Goal: Information Seeking & Learning: Learn about a topic

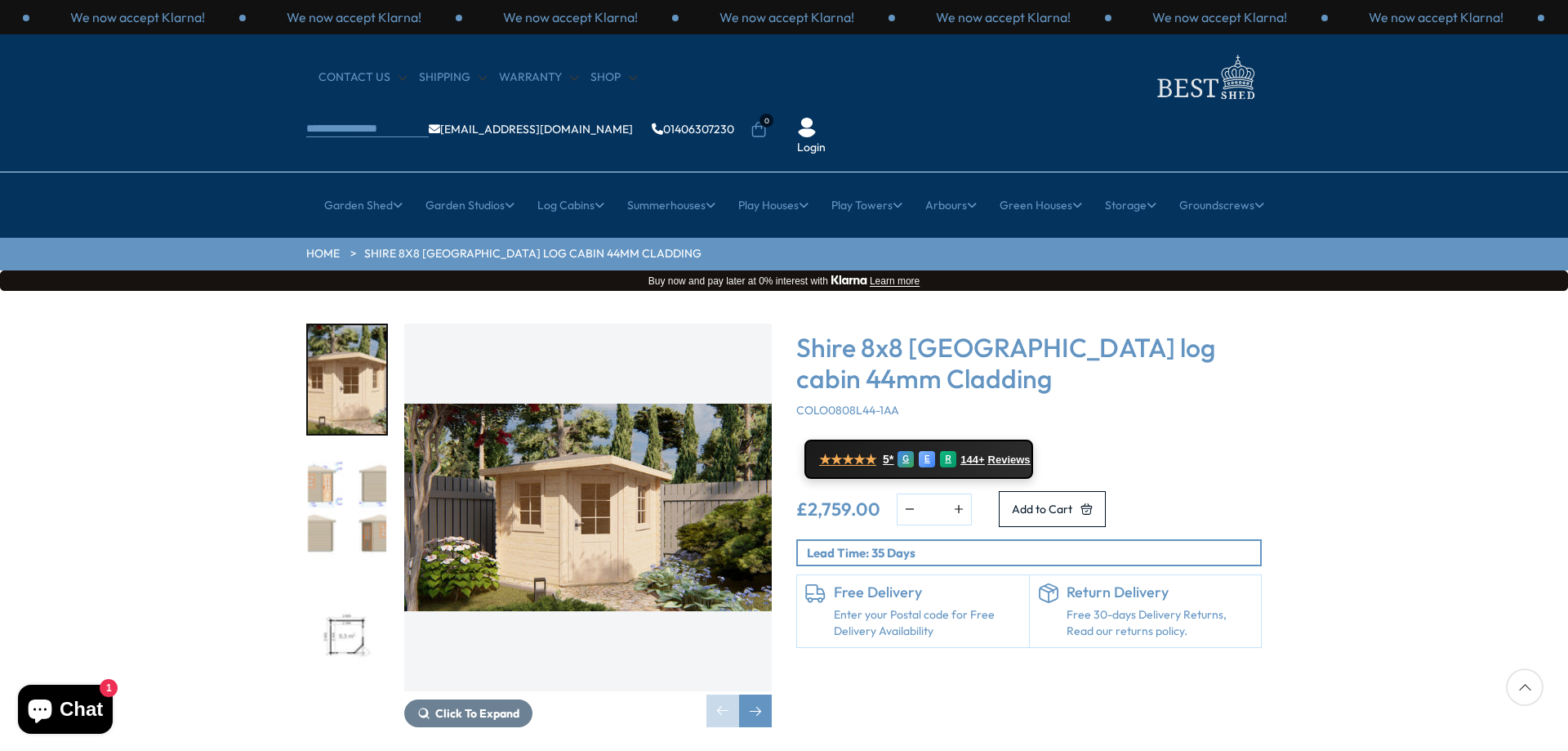
click at [322, 454] on img "2 / 3" at bounding box center [346, 507] width 78 height 108
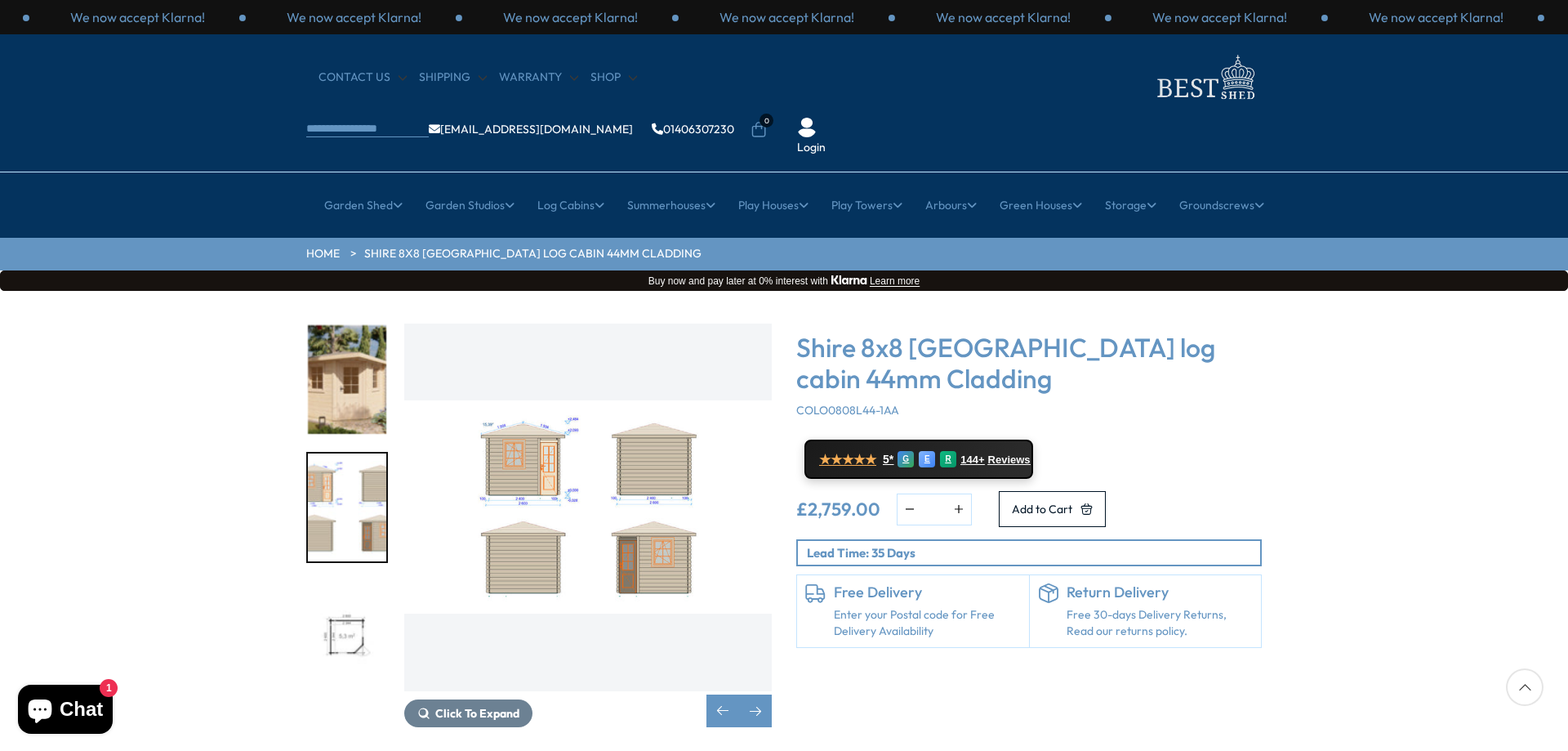
click at [506, 398] on img "2 / 3" at bounding box center [588, 507] width 368 height 368
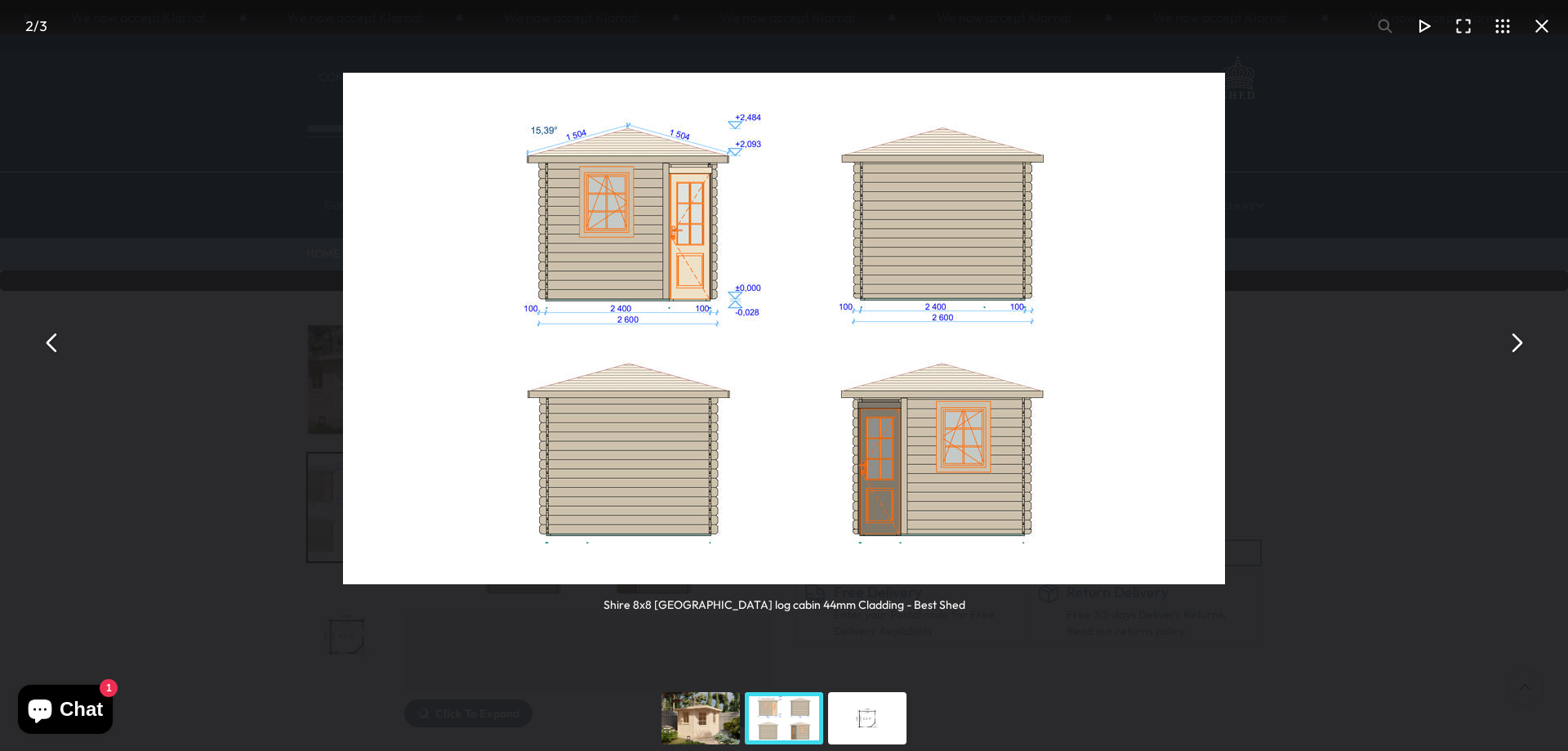
click at [1525, 350] on button "You can close this modal content with the ESC key" at bounding box center [1516, 344] width 40 height 40
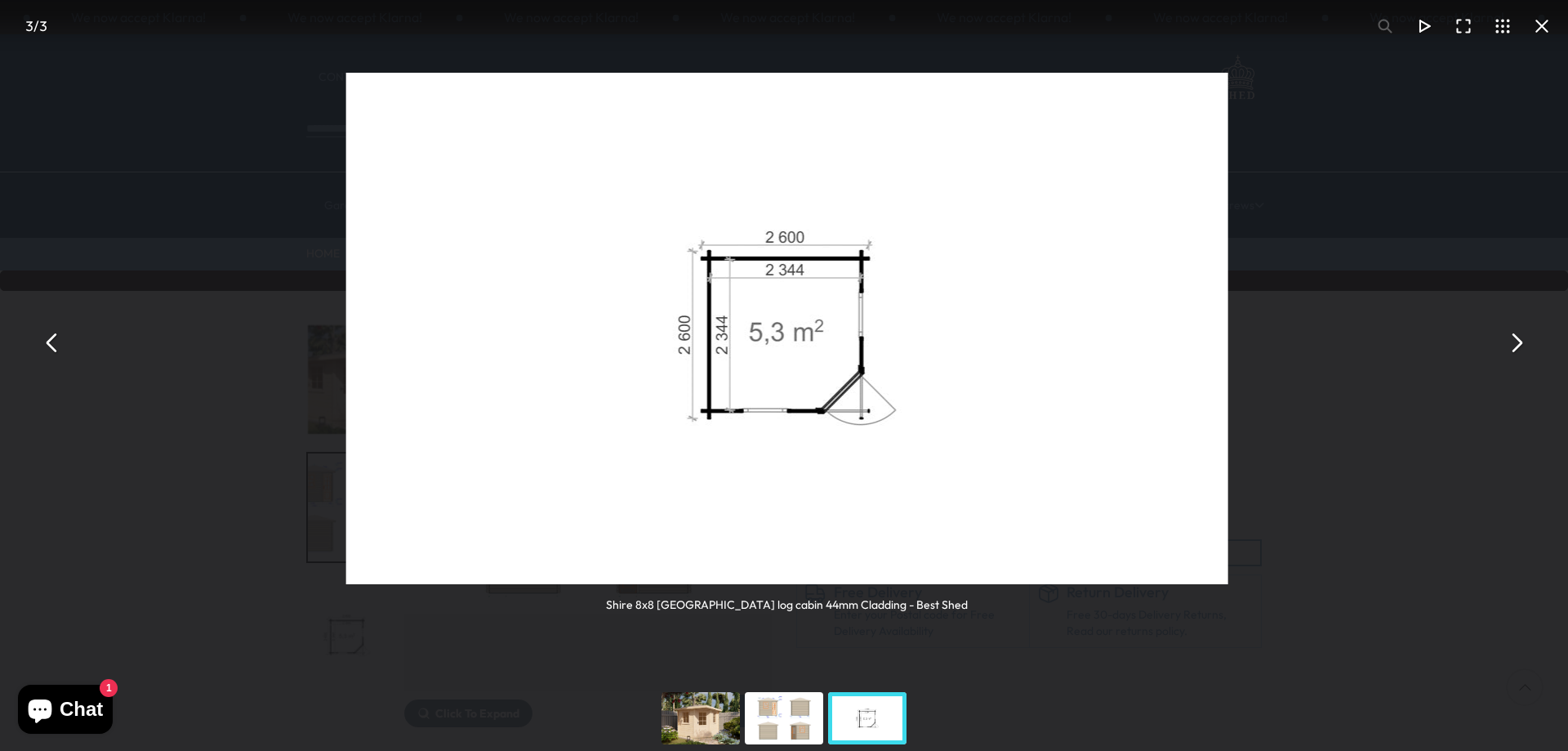
click at [1525, 350] on button "You can close this modal content with the ESC key" at bounding box center [1516, 344] width 40 height 40
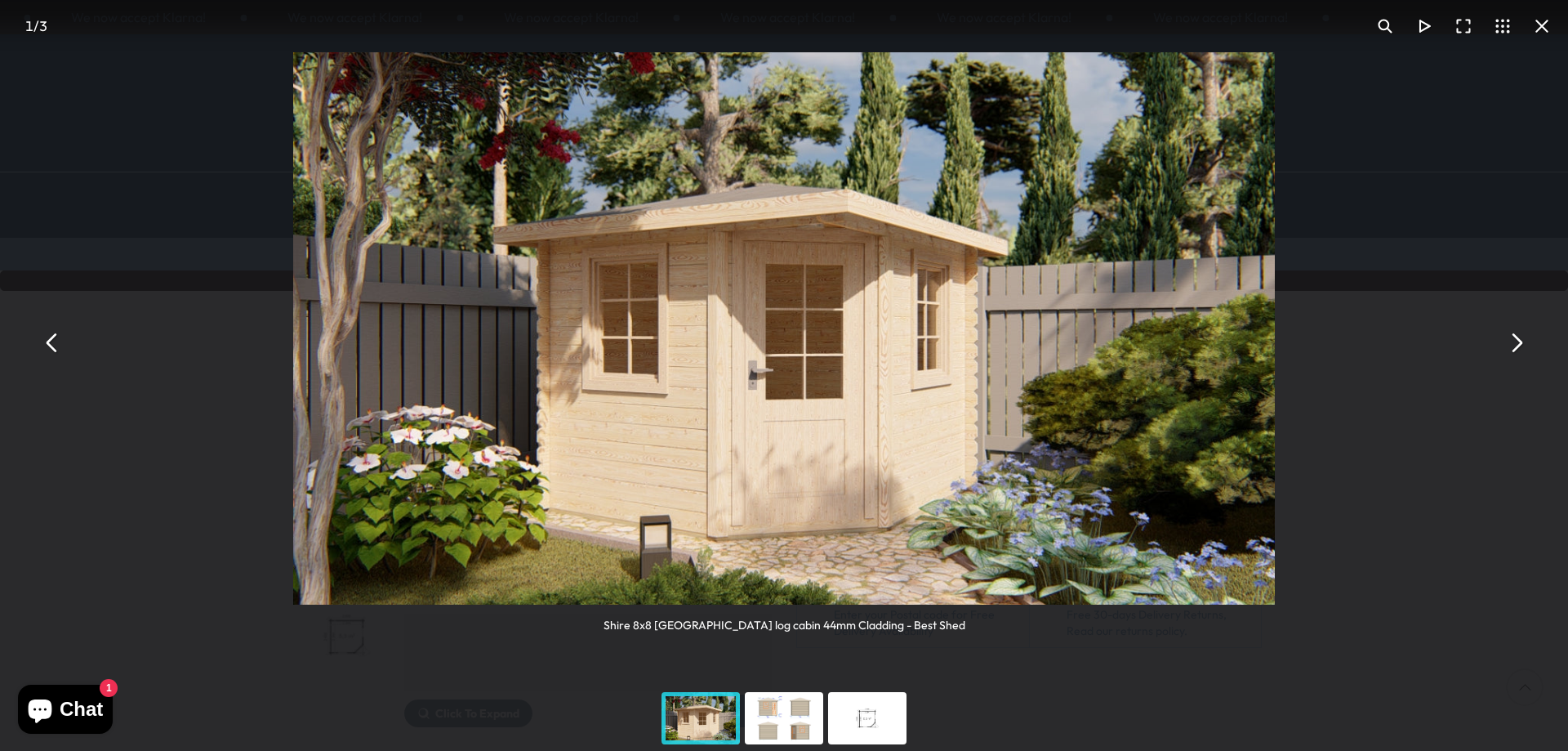
click at [1541, 29] on button "You can close this modal content with the ESC key" at bounding box center [1543, 26] width 40 height 40
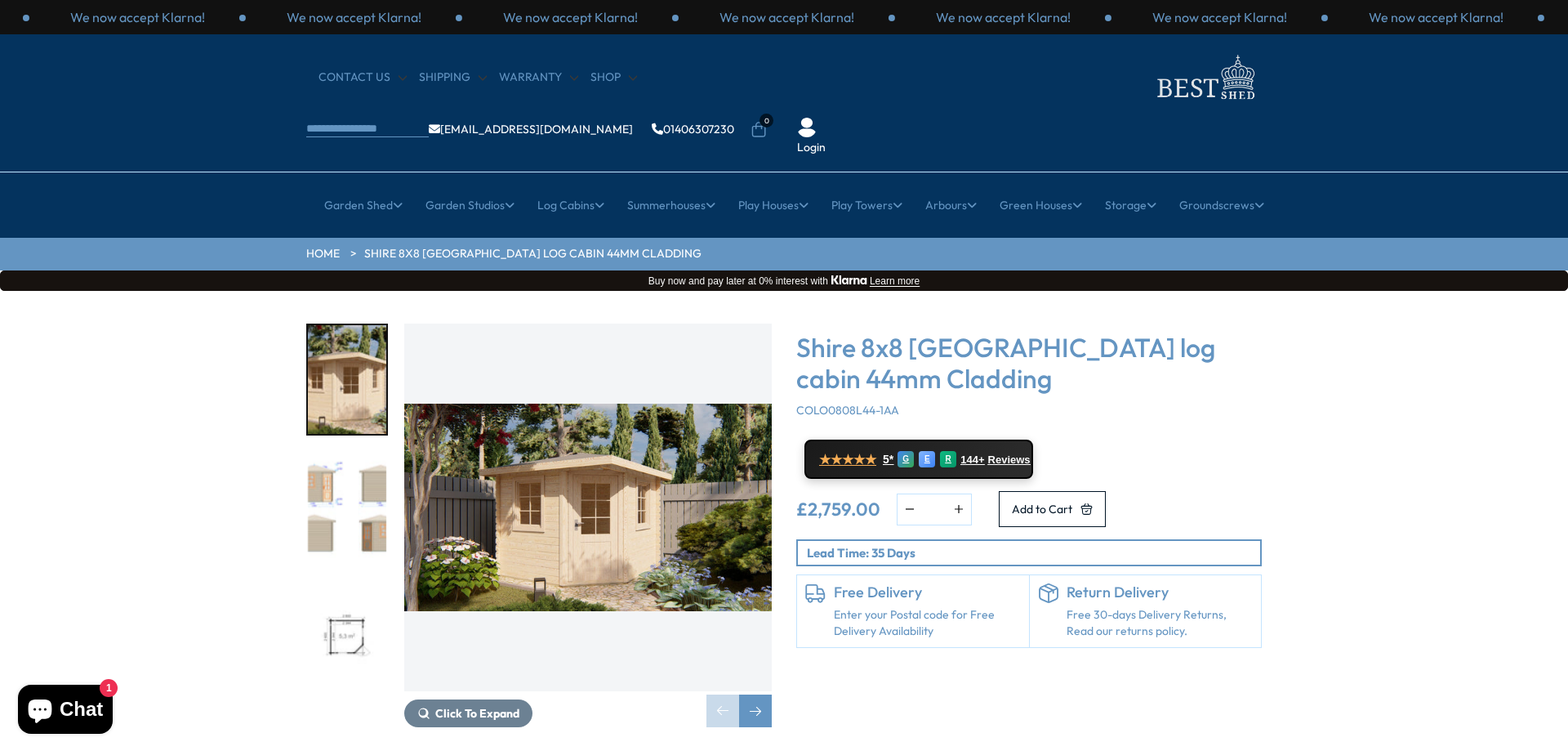
click at [866, 607] on link "Enter your Postal code for Free Delivery Availability" at bounding box center [927, 623] width 187 height 32
click at [896, 607] on link "Enter your Postal code for Free Delivery Availability" at bounding box center [927, 623] width 187 height 32
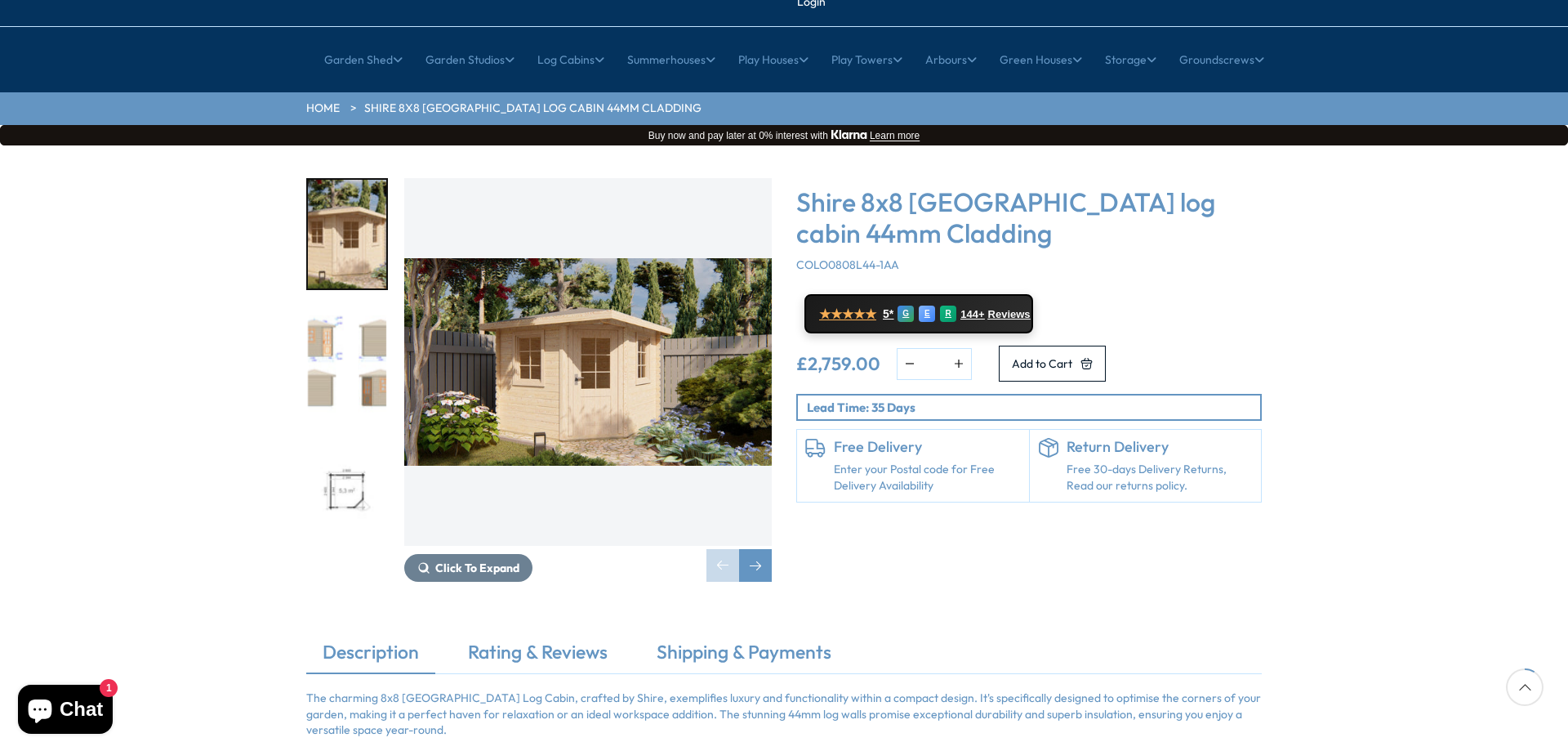
scroll to position [136, 0]
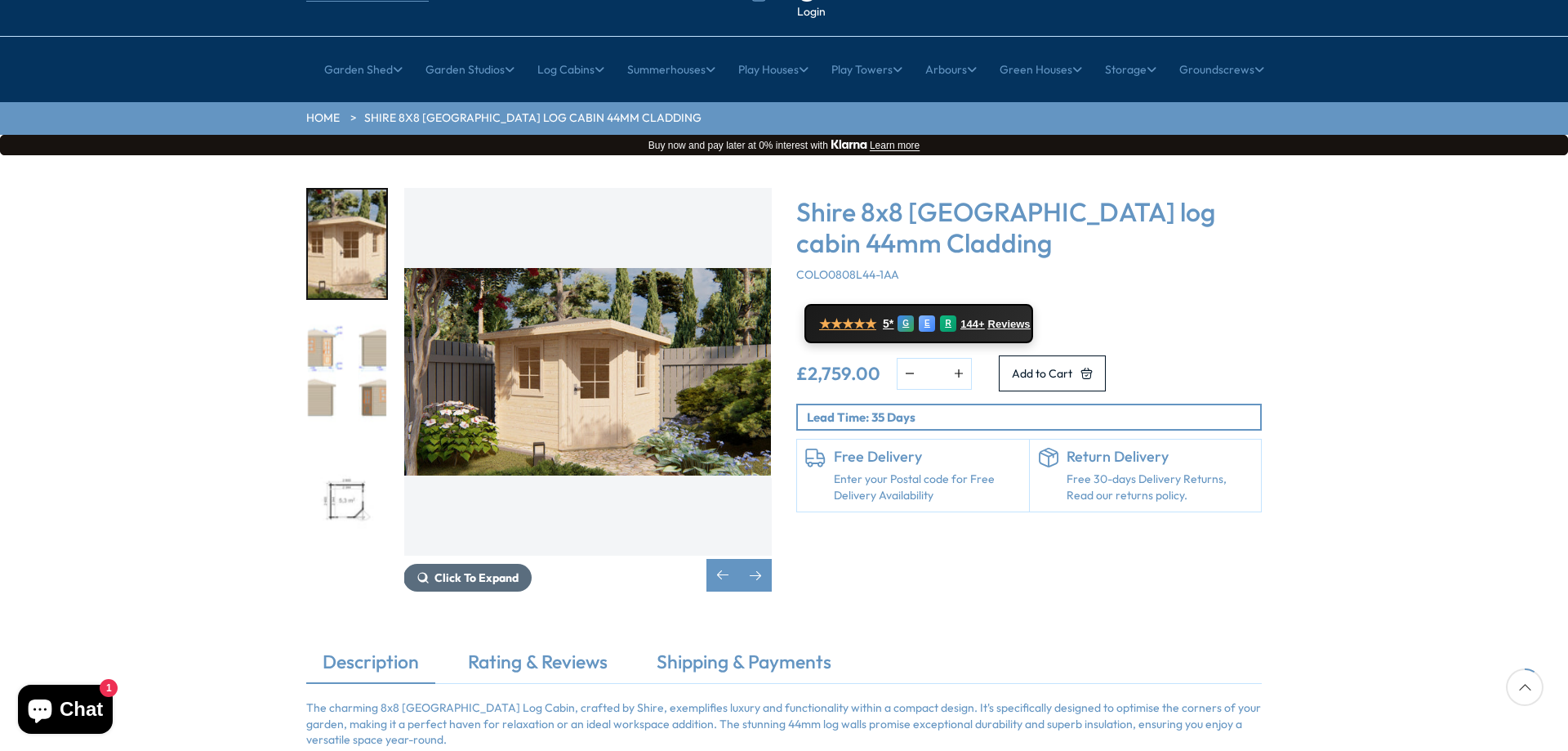
click at [474, 570] on span "Click To Expand" at bounding box center [476, 578] width 84 height 15
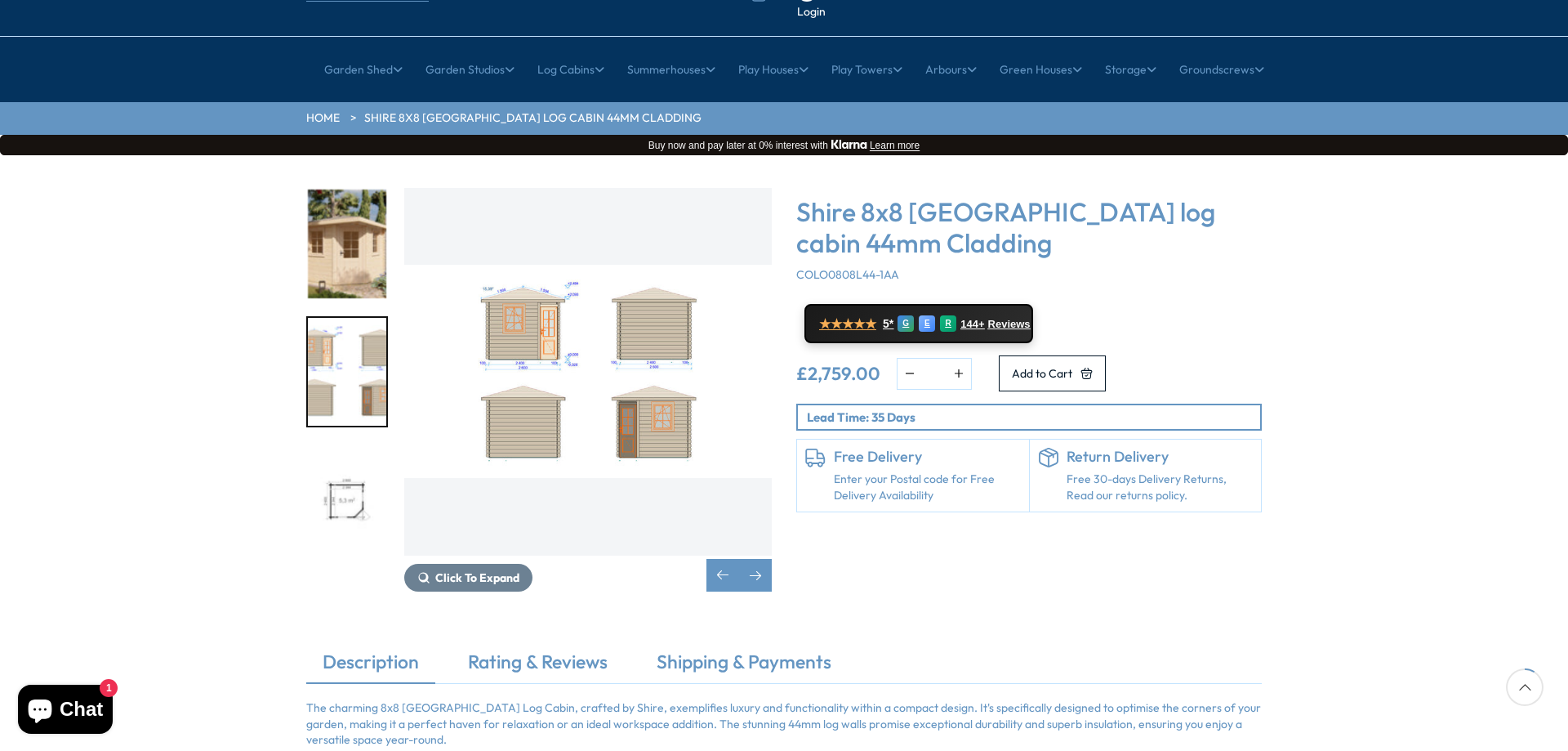
click at [332, 189] on img "1 / 3" at bounding box center [346, 243] width 78 height 108
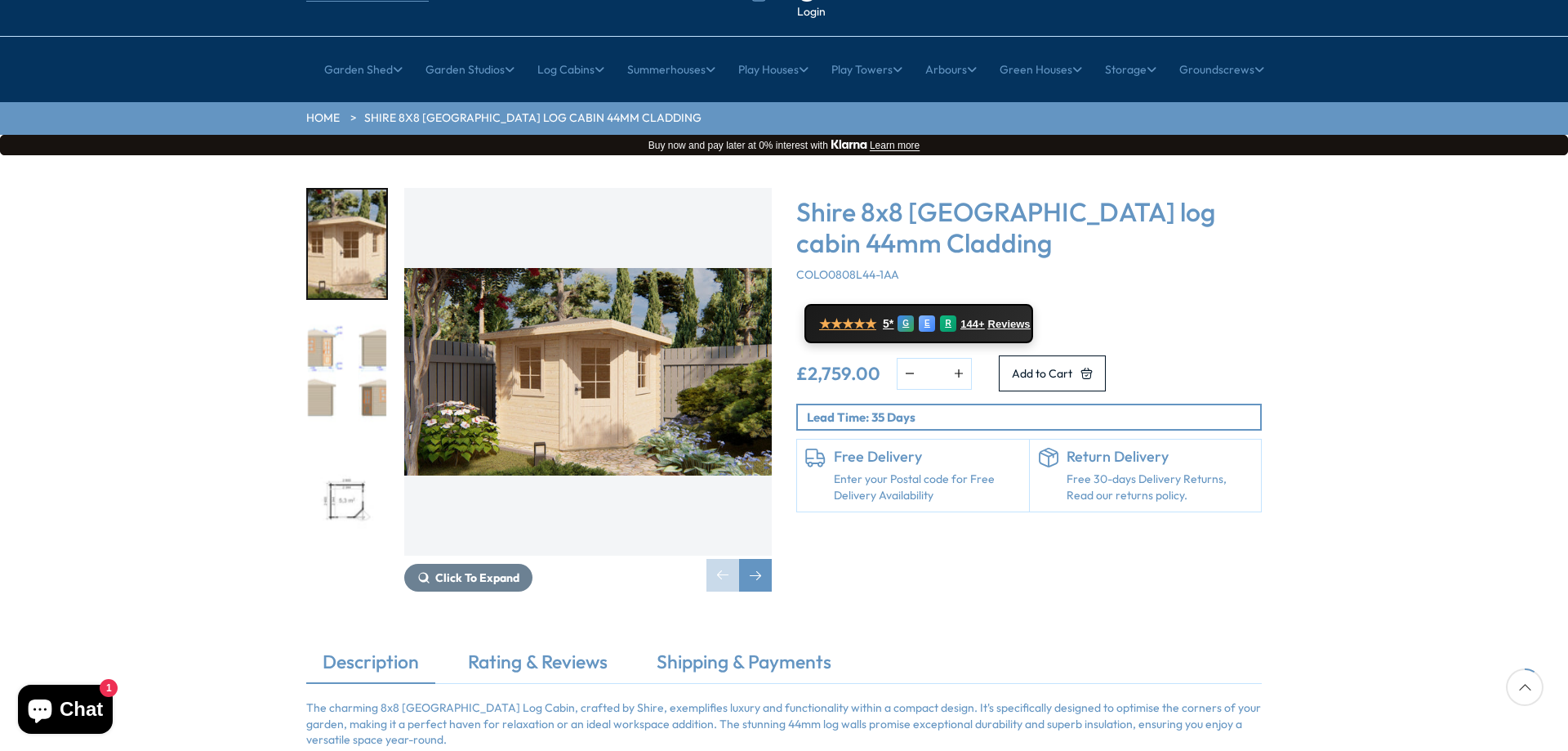
click at [640, 300] on img "1 / 3" at bounding box center [588, 372] width 368 height 368
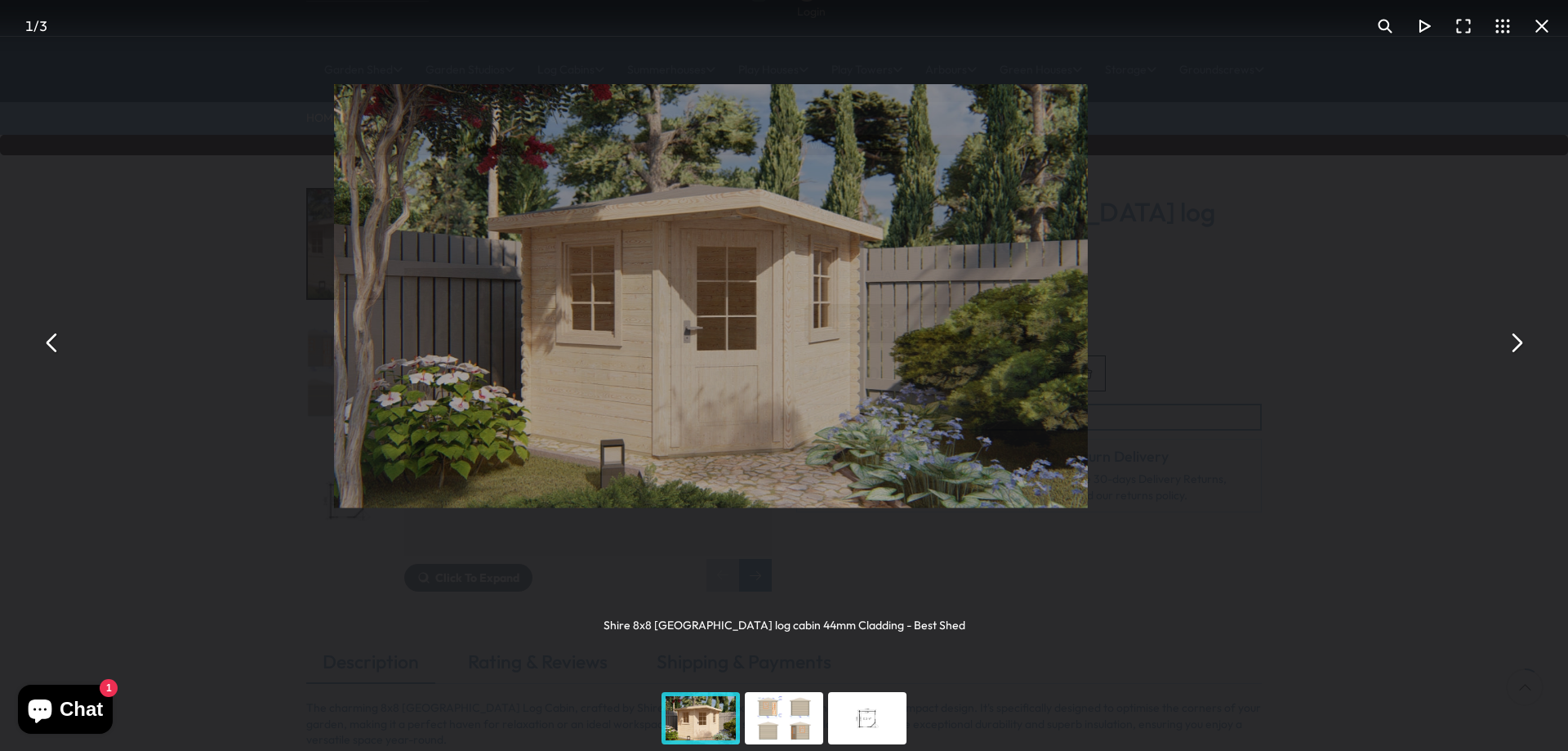
click at [640, 300] on img "You can close this modal content with the ESC key" at bounding box center [711, 296] width 753 height 424
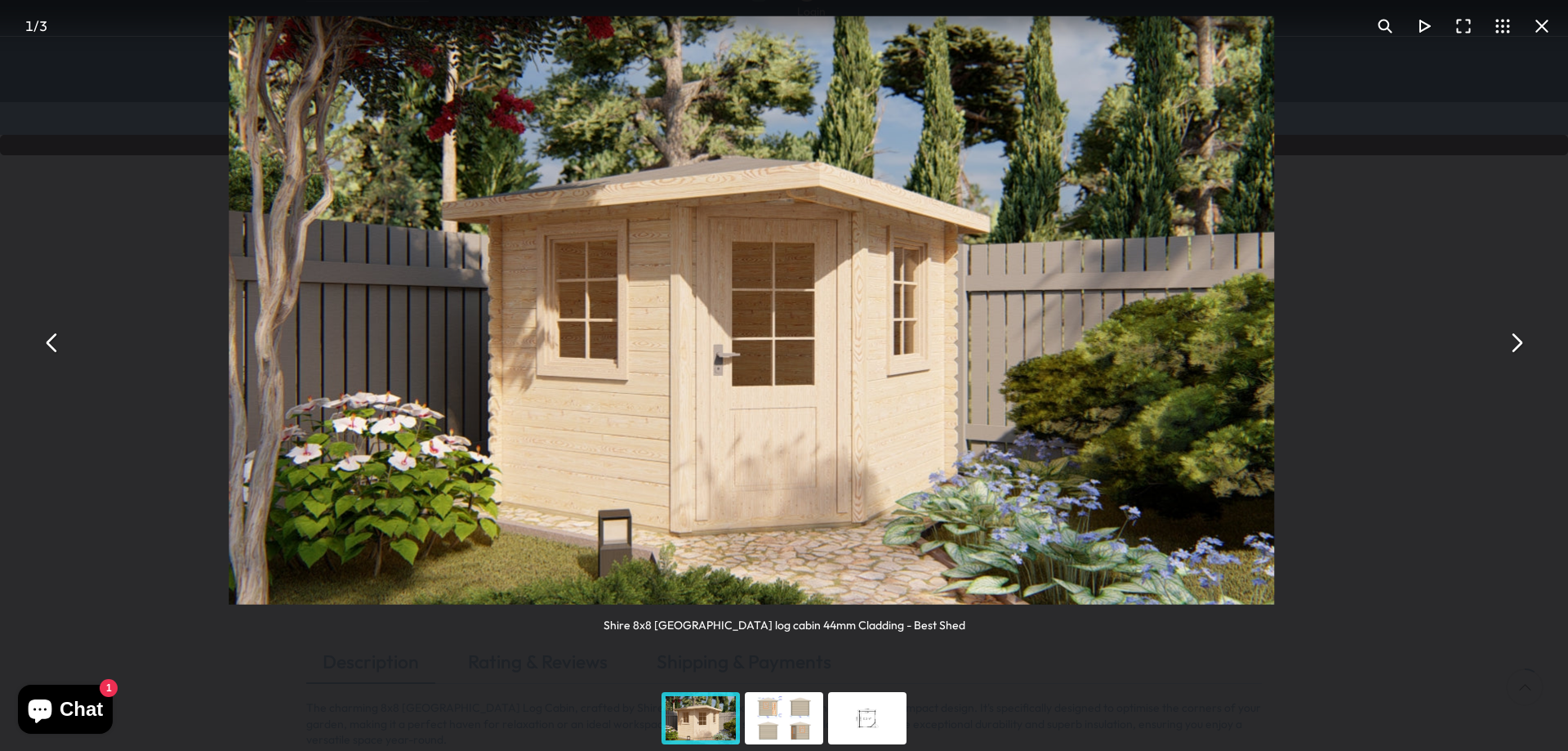
click at [622, 336] on img "You can close this modal content with the ESC key" at bounding box center [752, 310] width 1045 height 588
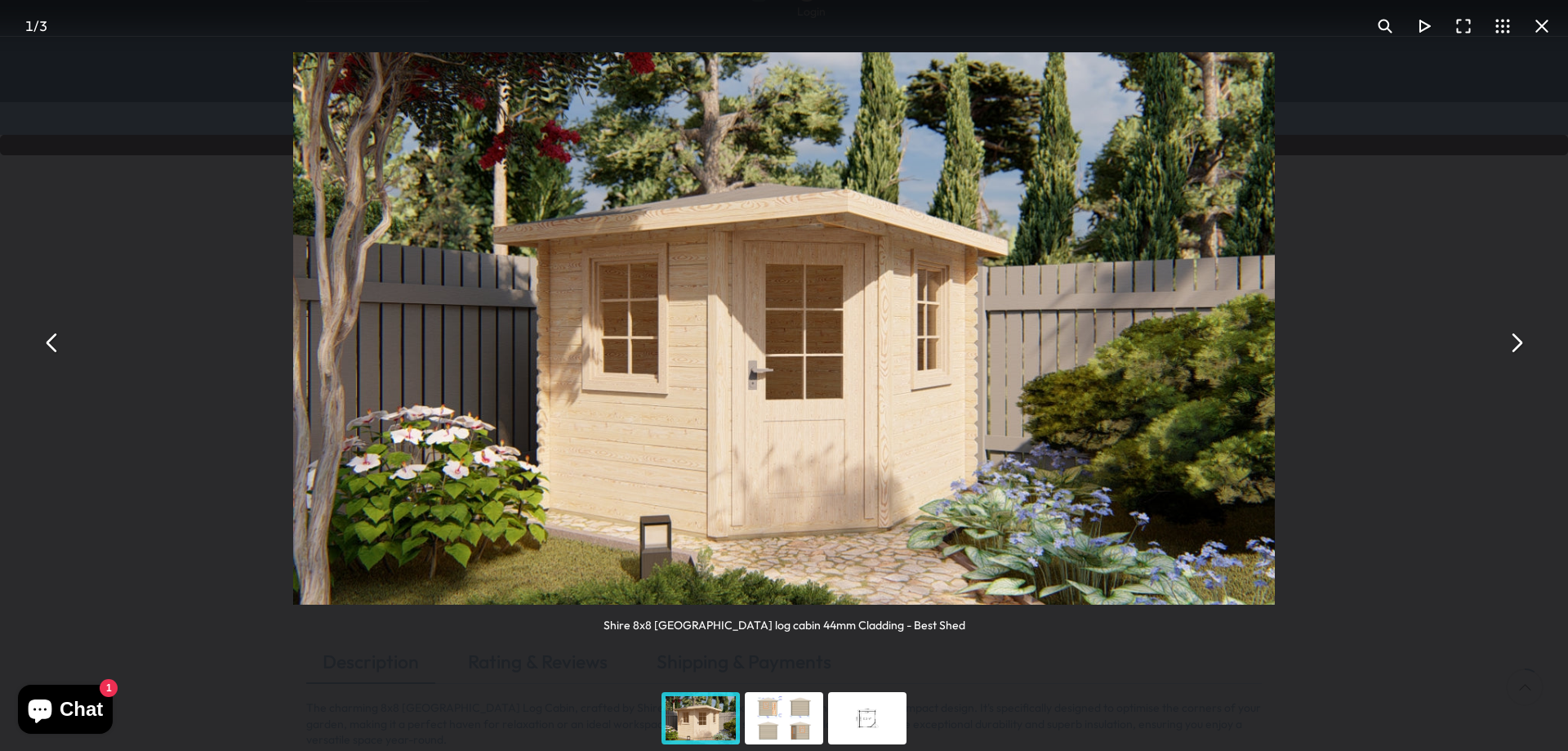
click at [622, 336] on img "You can close this modal content with the ESC key" at bounding box center [784, 328] width 981 height 552
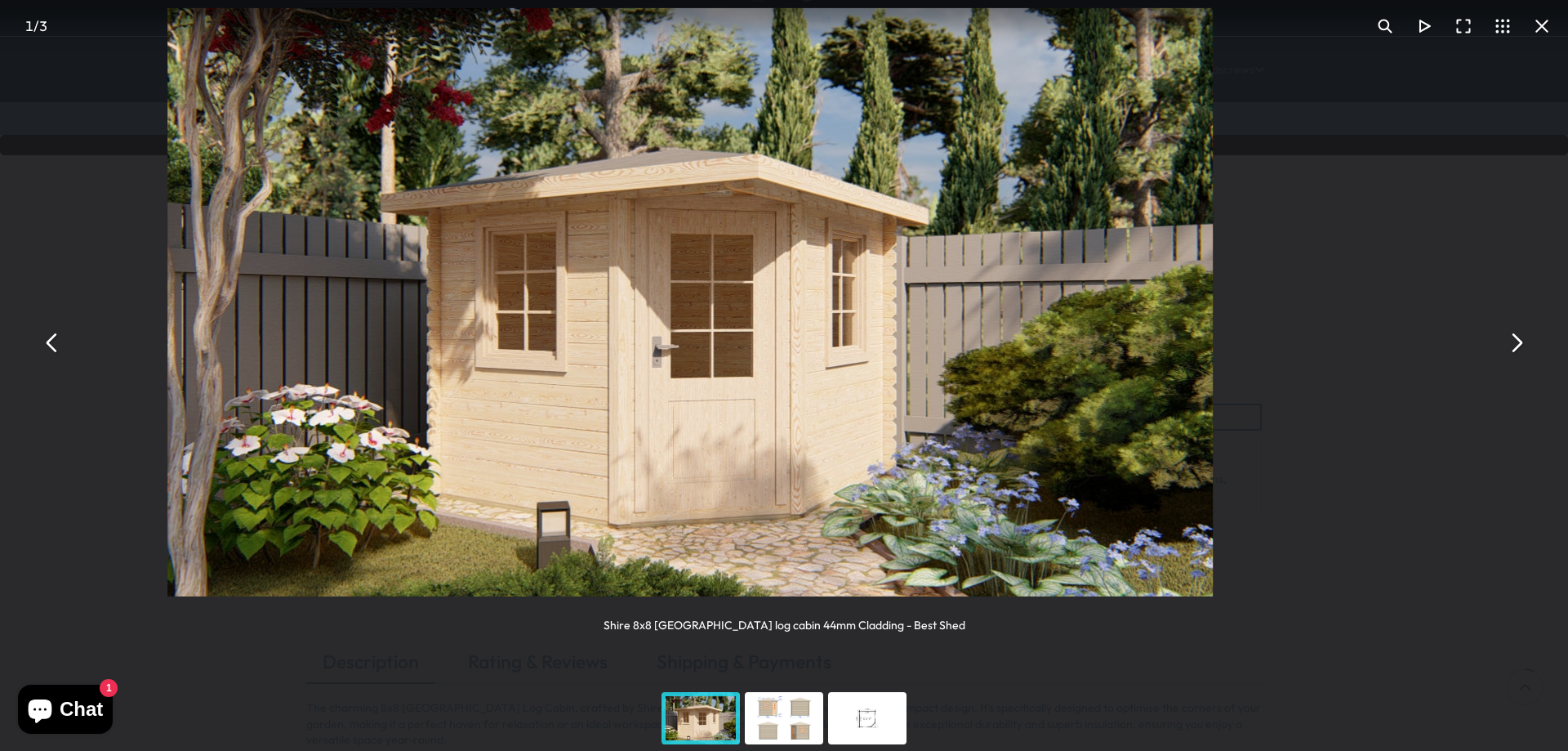
drag, startPoint x: 1095, startPoint y: 496, endPoint x: 640, endPoint y: 388, distance: 467.6
click at [640, 390] on img "You can close this modal content with the ESC key" at bounding box center [690, 302] width 1045 height 588
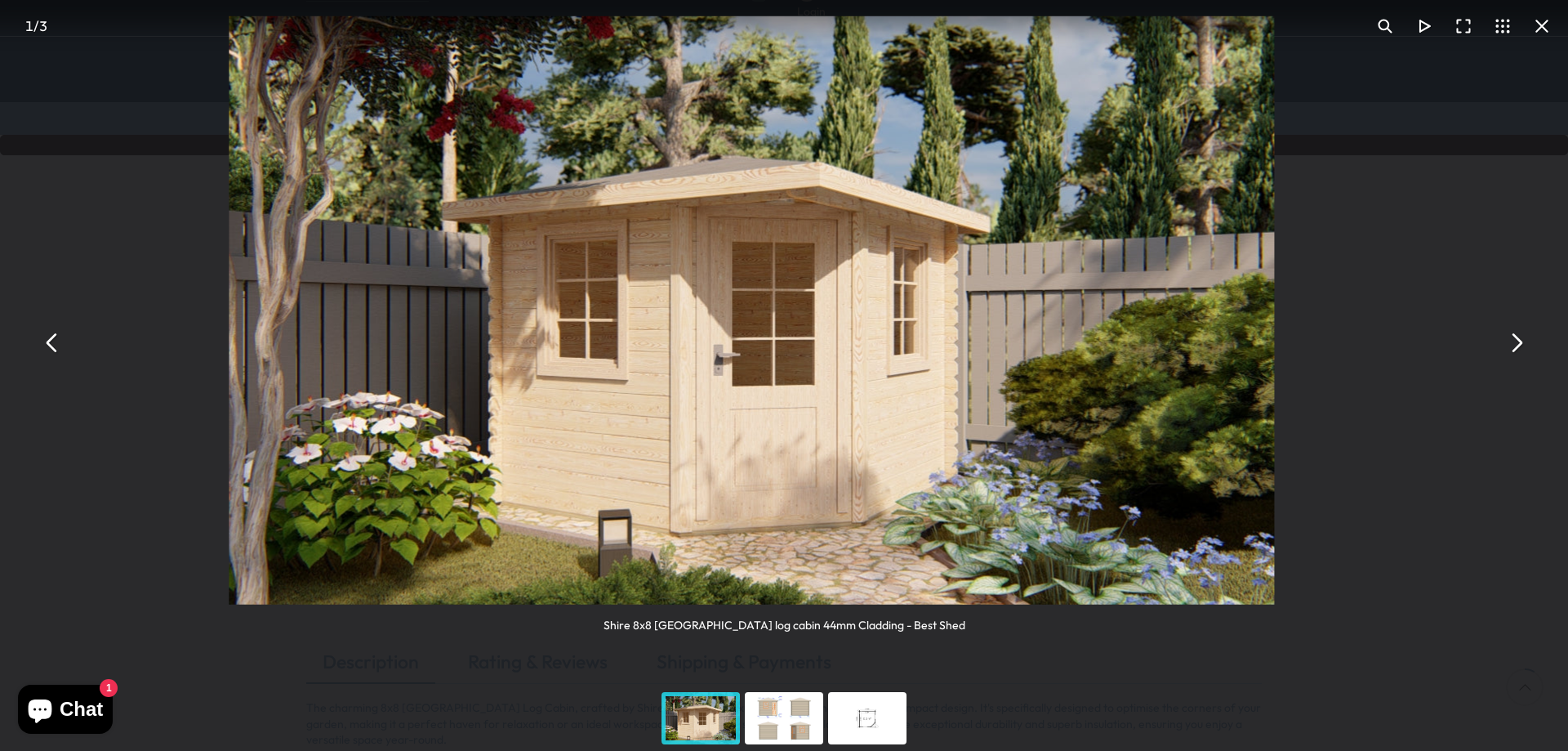
click at [1520, 344] on button "You can close this modal content with the ESC key" at bounding box center [1516, 344] width 40 height 40
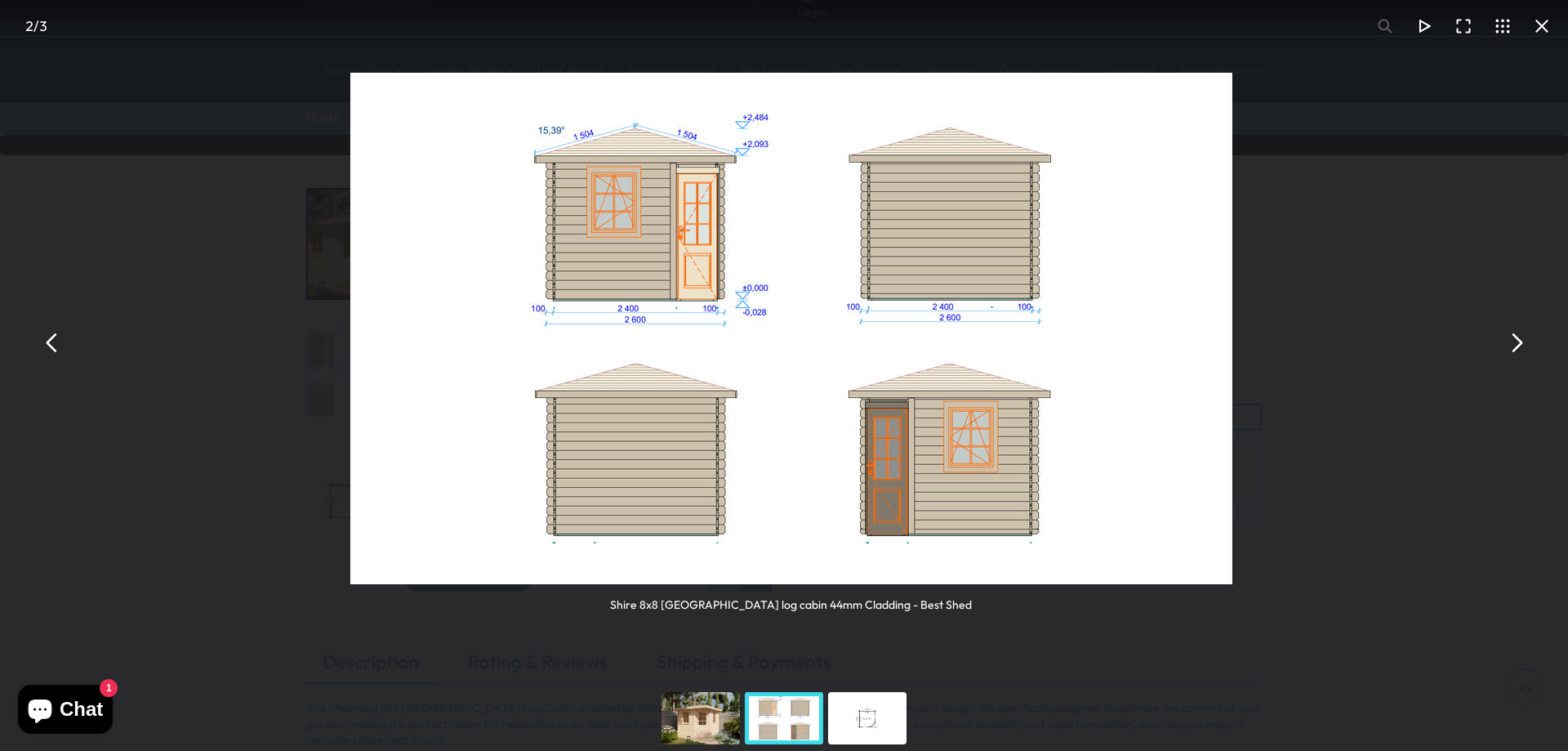
click at [1520, 344] on button "You can close this modal content with the ESC key" at bounding box center [1516, 344] width 40 height 40
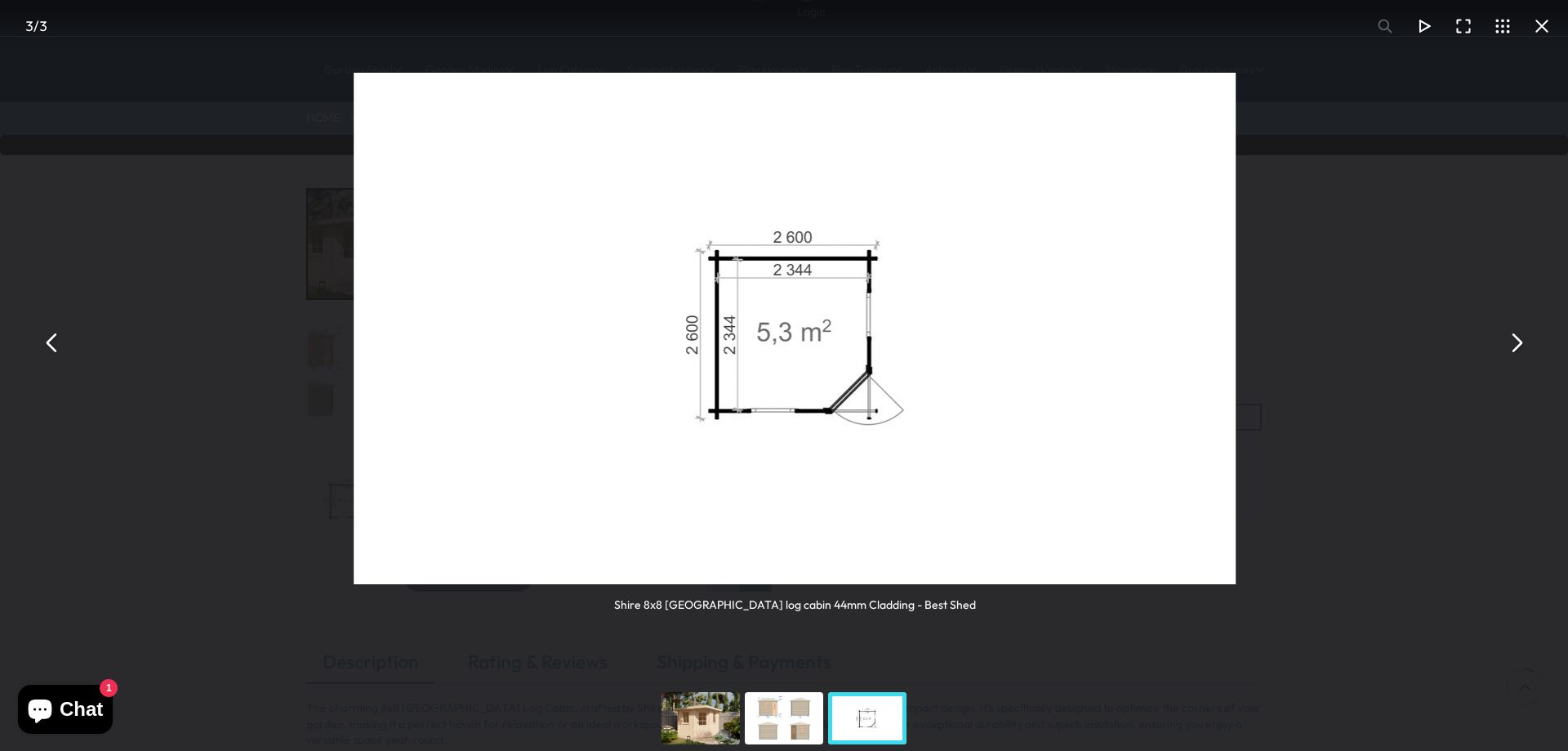
click at [1520, 344] on button "You can close this modal content with the ESC key" at bounding box center [1516, 344] width 40 height 40
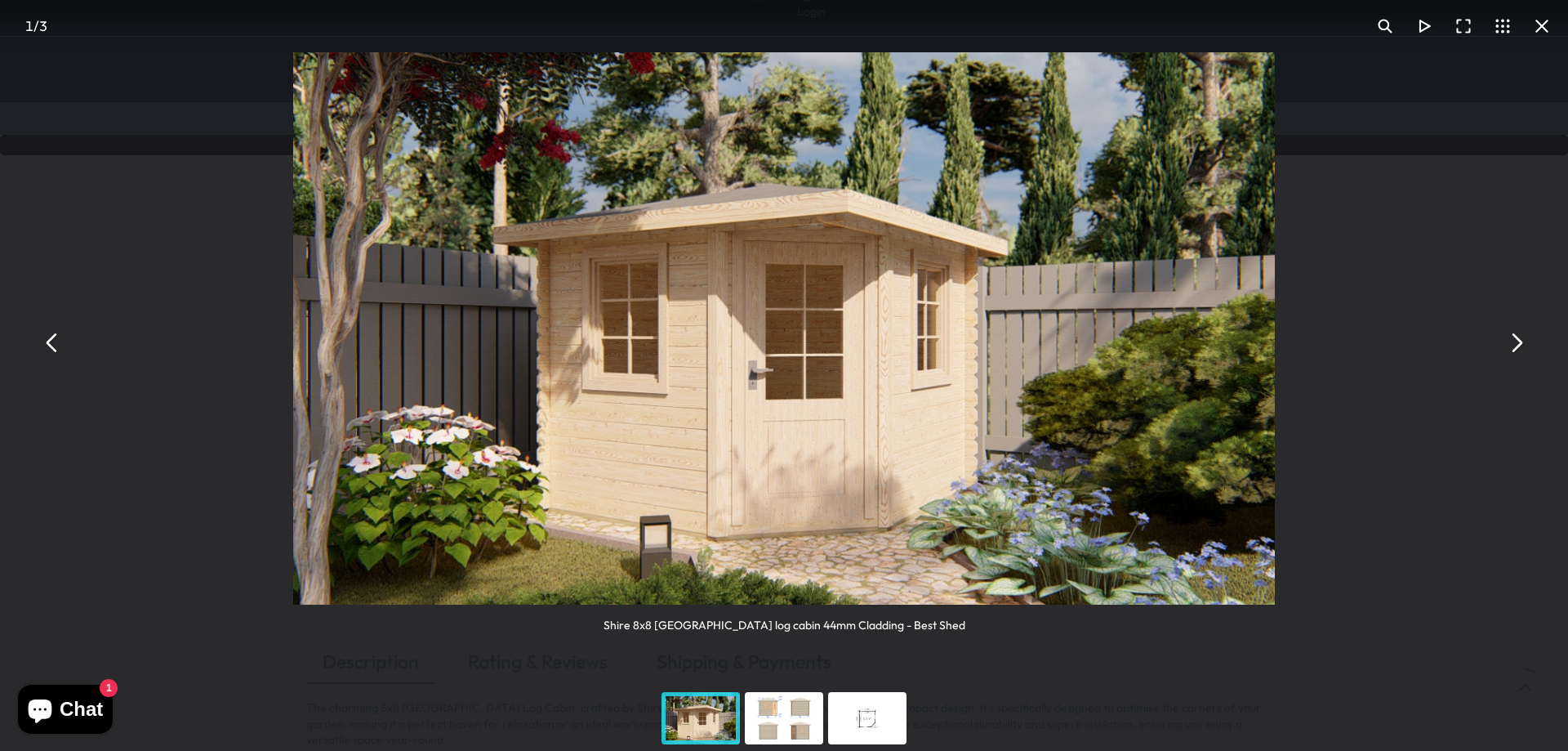
click at [1535, 32] on button "You can close this modal content with the ESC key" at bounding box center [1543, 26] width 40 height 40
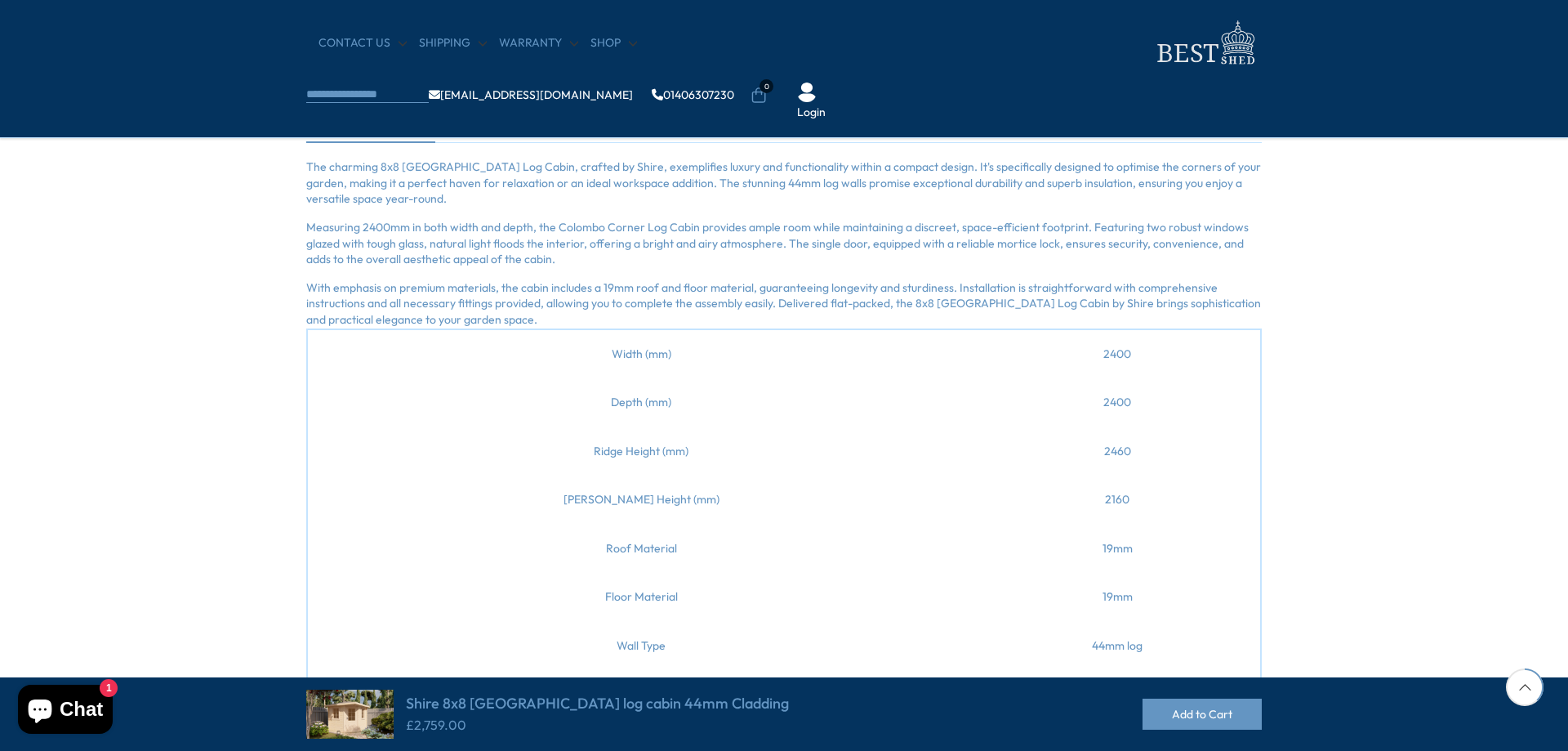
scroll to position [217, 0]
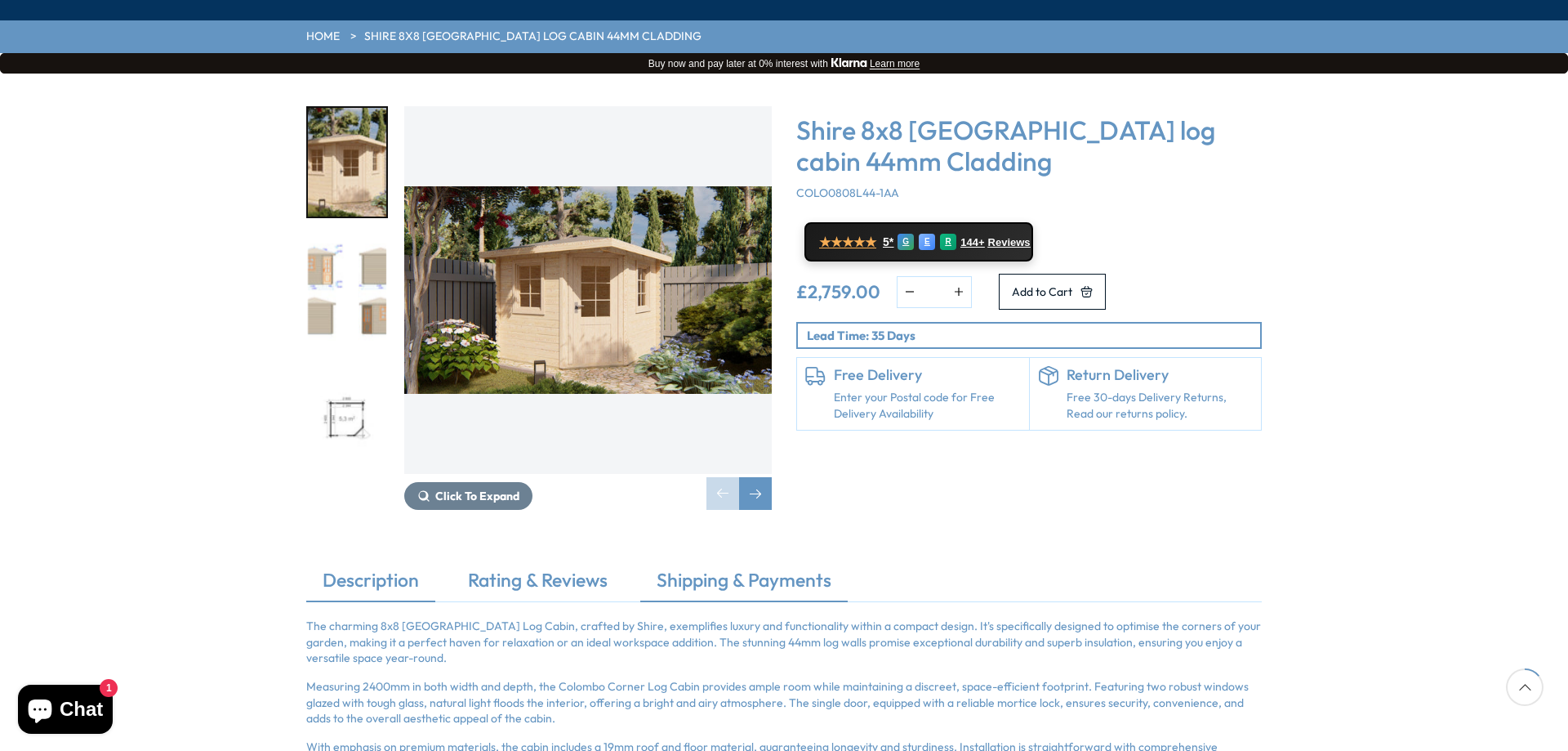
click at [746, 567] on link "Shipping & Payments" at bounding box center [744, 584] width 208 height 34
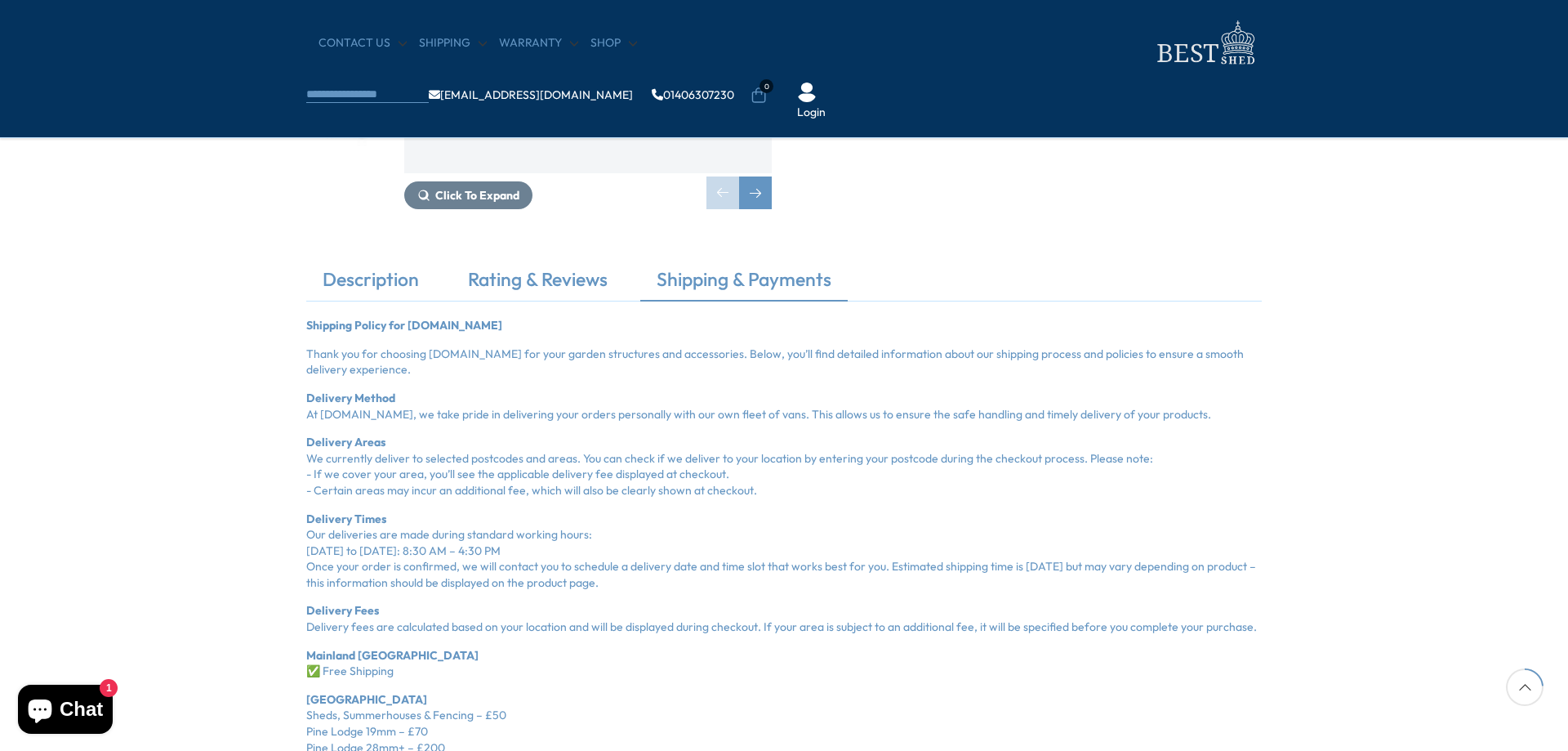
scroll to position [381, 0]
click at [524, 282] on link "Rating & Reviews" at bounding box center [537, 282] width 172 height 34
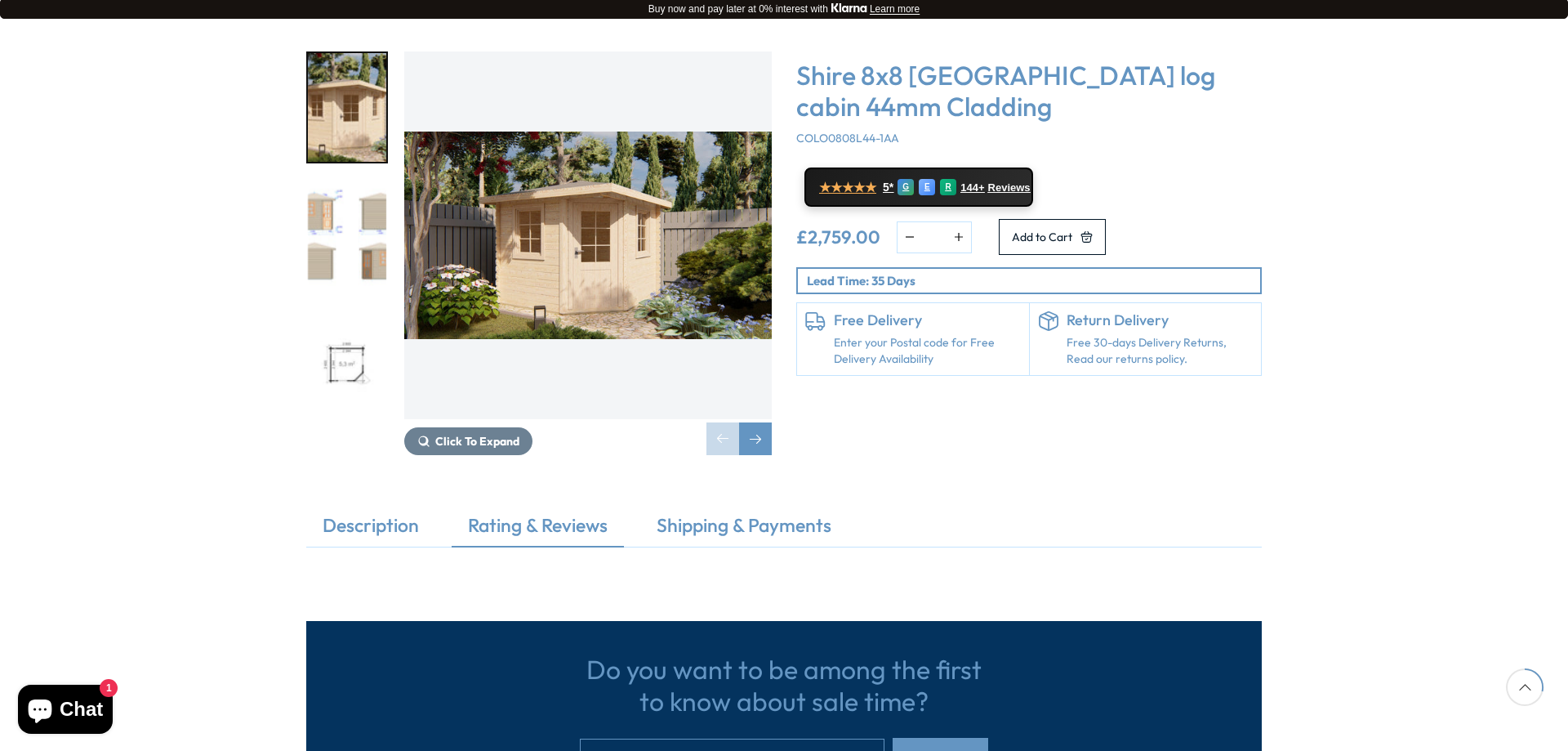
scroll to position [198, 0]
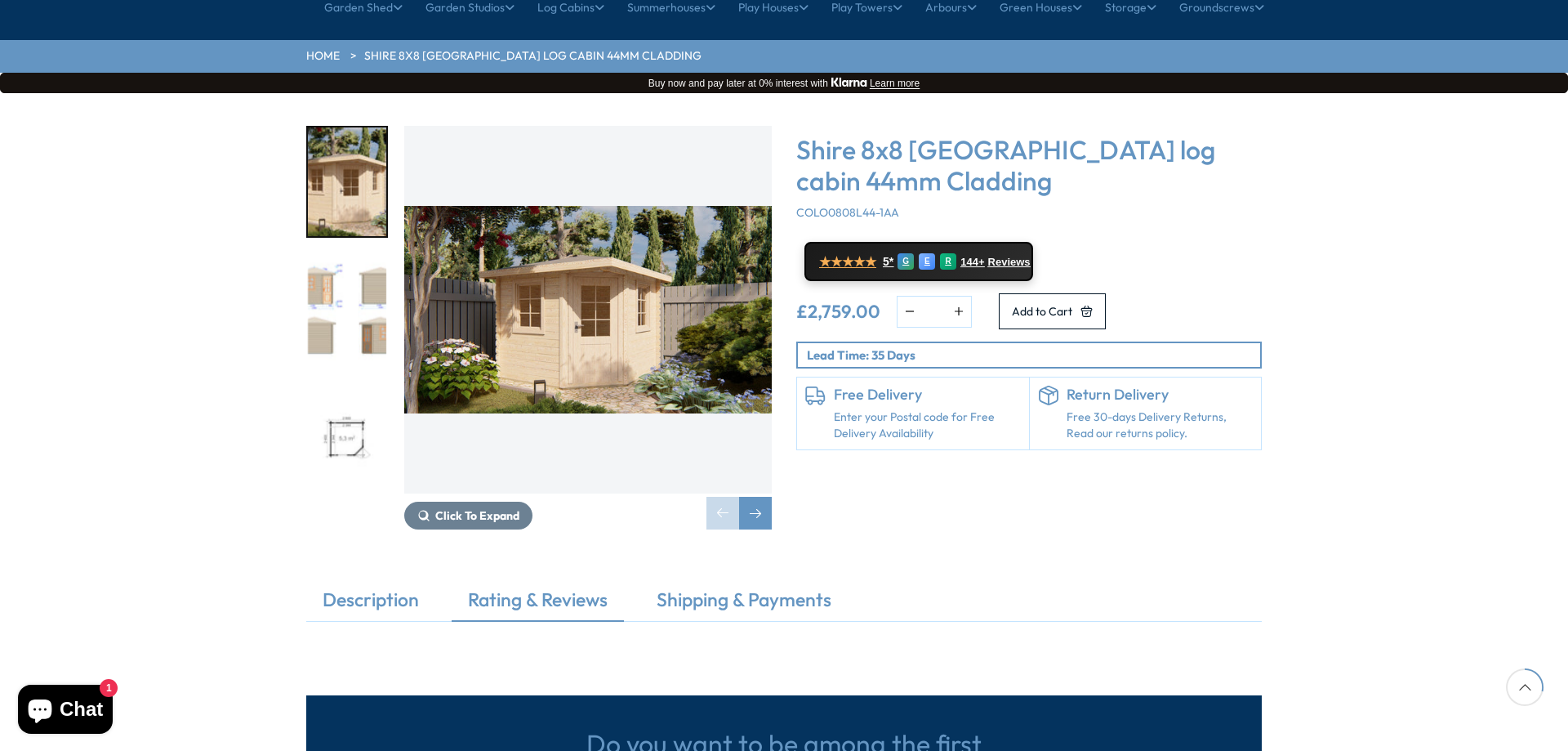
click at [481, 586] on link "Rating & Reviews" at bounding box center [537, 603] width 172 height 34
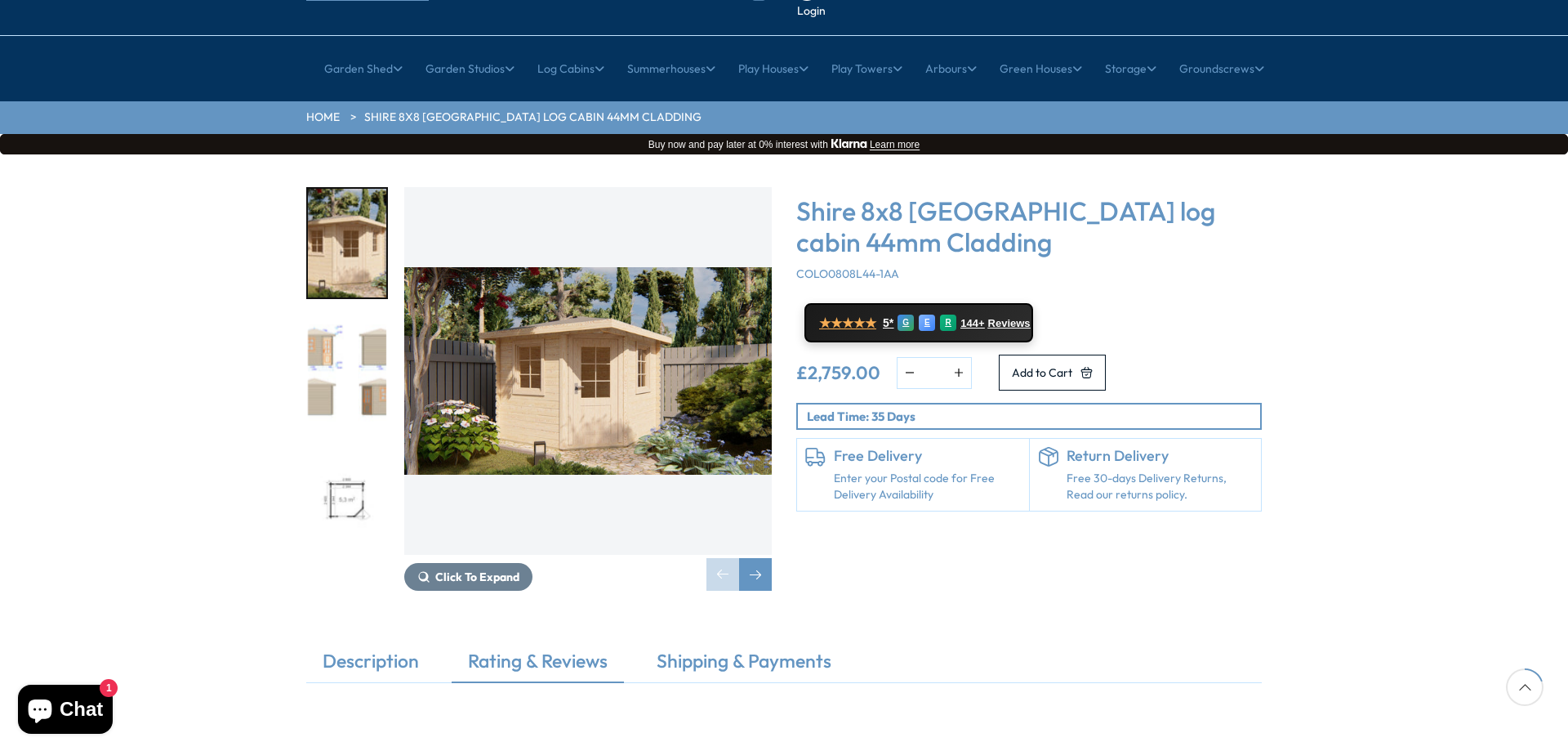
scroll to position [136, 0]
